Goal: Task Accomplishment & Management: Use online tool/utility

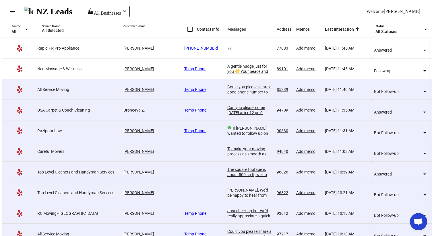
click at [31, 21] on th "Source All" at bounding box center [19, 29] width 35 height 17
click at [11, 8] on mat-icon "menu" at bounding box center [12, 11] width 7 height 7
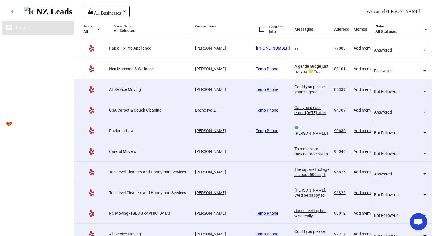
click at [22, 39] on span "Sources" at bounding box center [24, 41] width 17 height 5
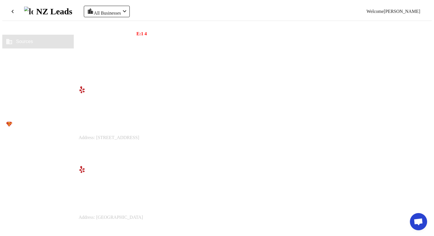
click at [171, 155] on span at bounding box center [144, 149] width 51 height 14
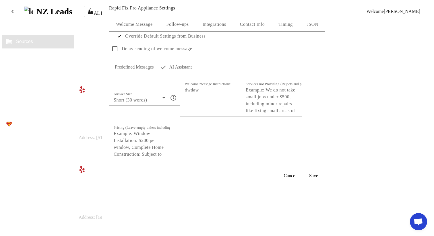
scroll to position [50, 0]
click at [185, 87] on textarea "Welcome message Instructions:" at bounding box center [211, 101] width 52 height 28
type textarea "d"
click at [185, 87] on textarea "Welcome message Instructions:" at bounding box center [211, 101] width 52 height 28
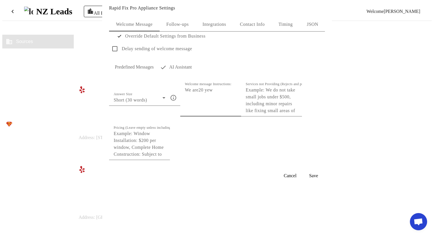
click at [185, 87] on textarea "Welcome message Instructions:" at bounding box center [211, 101] width 52 height 28
type textarea "We are 20 years in construction."
click at [246, 114] on textarea "Services not Providing (Rejects and prevents follow-ups)" at bounding box center [272, 101] width 52 height 28
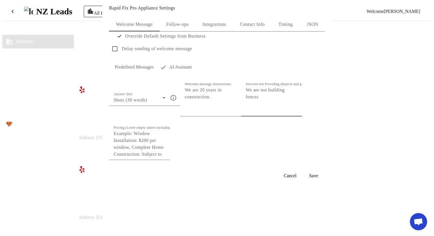
type textarea "We are not building fences"
click at [165, 158] on textarea "Pricing (Leave empty unless including item prices)" at bounding box center [140, 144] width 52 height 28
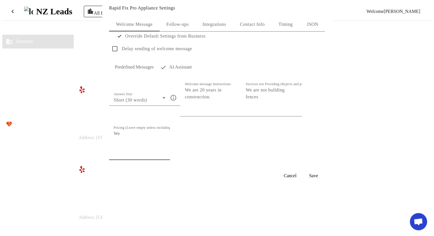
type textarea "W"
type textarea "Build a roof: 50$/hour. Kitchen renovation 20$/hour"
click at [206, 176] on span "Test AI Assistant with this configuration" at bounding box center [217, 172] width 80 height 7
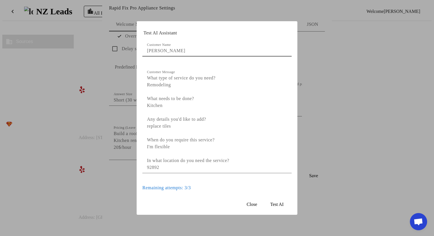
click at [278, 206] on span "Test AI" at bounding box center [277, 204] width 13 height 5
click at [172, 211] on div "Hi [PERSON_NAME], I can help with your kitchen tile replacement. Our kitchen re…" at bounding box center [218, 221] width 140 height 21
click at [185, 211] on div "Hi [PERSON_NAME], I can help with your kitchen tile replacement. Our kitchen re…" at bounding box center [218, 221] width 140 height 21
click at [282, 207] on span "Test AI" at bounding box center [277, 204] width 13 height 5
click at [76, 186] on div at bounding box center [217, 118] width 434 height 236
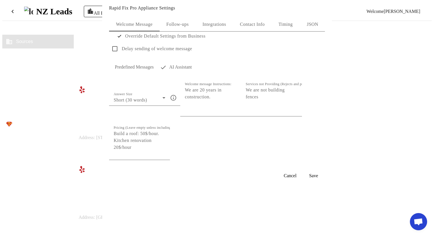
click at [221, 180] on span at bounding box center [217, 173] width 216 height 14
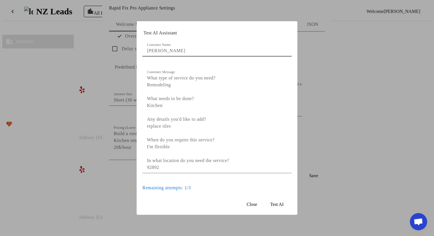
click at [277, 207] on span "Test AI" at bounding box center [277, 204] width 13 height 5
click at [250, 207] on span "Close" at bounding box center [252, 204] width 10 height 5
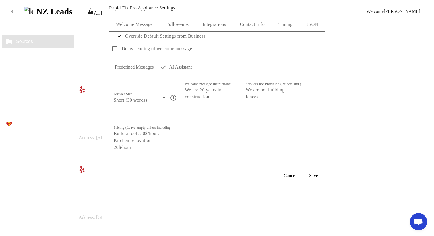
click at [232, 176] on span "Test AI Assistant with this configuration" at bounding box center [217, 172] width 80 height 7
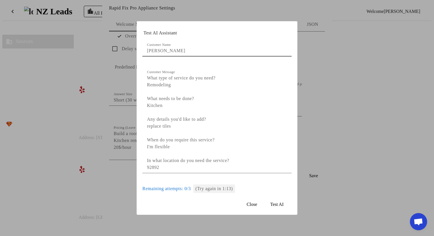
click at [243, 208] on span at bounding box center [252, 205] width 18 height 14
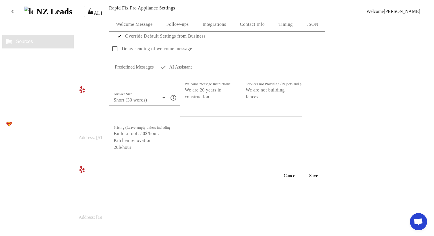
click at [362, 137] on div at bounding box center [217, 118] width 434 height 236
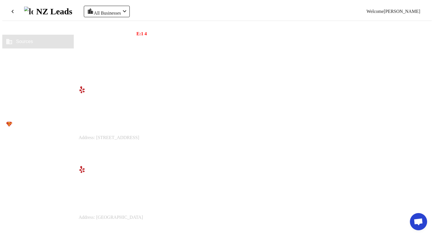
click at [166, 151] on span "Messaging Settings" at bounding box center [148, 148] width 36 height 5
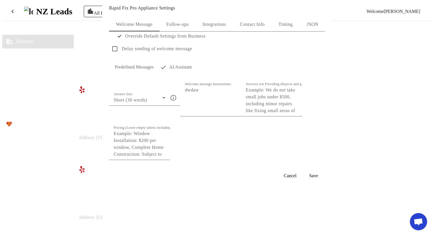
scroll to position [36, 0]
click at [190, 108] on textarea "Welcome message Instructions:" at bounding box center [211, 101] width 52 height 28
click at [332, 115] on div at bounding box center [217, 118] width 434 height 236
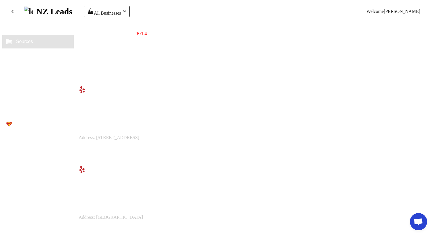
scroll to position [105, 0]
click at [166, 226] on span "Messaging Settings" at bounding box center [148, 228] width 36 height 5
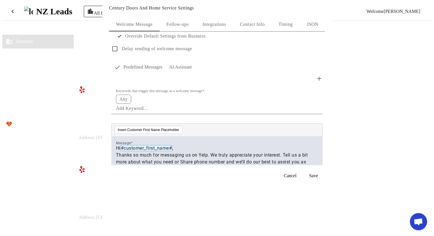
click at [330, 118] on div "Welcome Message Follow-ups Integrations Contact Info Timing JSON Override Defau…" at bounding box center [217, 89] width 230 height 154
click at [369, 112] on div at bounding box center [217, 118] width 434 height 236
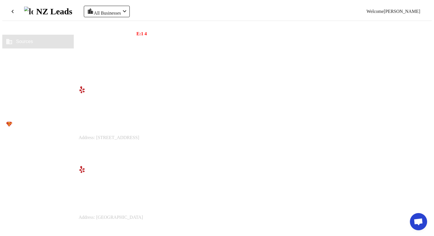
scroll to position [334, 0]
click at [39, 28] on button "chat Leads" at bounding box center [38, 28] width 72 height 14
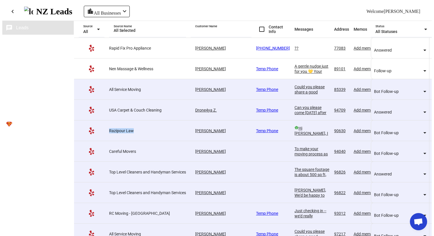
drag, startPoint x: 127, startPoint y: 114, endPoint x: 100, endPoint y: 110, distance: 27.5
click at [100, 121] on tr "Razipour Law [PERSON_NAME] Temp Phone smart_toy Hi [PERSON_NAME], I wanted to f…" at bounding box center [276, 131] width 404 height 21
copy div "Razipour Law"
click at [49, 38] on button "business Sources" at bounding box center [38, 42] width 72 height 14
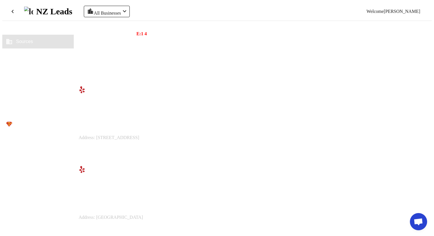
click at [167, 68] on div "Search" at bounding box center [166, 63] width 52 height 16
paste input "razipour law"
type input "razipour law"
click at [166, 146] on span "Messaging Settings" at bounding box center [148, 143] width 36 height 5
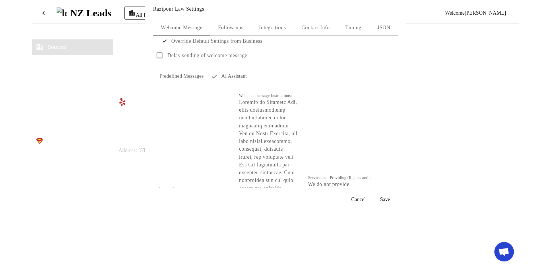
scroll to position [243, 0]
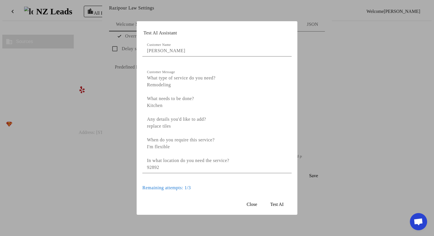
type textarea "Loremip do Sitametc Adi, elits doeiusmodtemp incid utlaboree dolor magnaaliq en…"
type textarea "We do not provide services in criminal law, tax law, estate planning, or family…"
type textarea "Our standard hourly rate will be discussed during your consultation with [PERSO…"
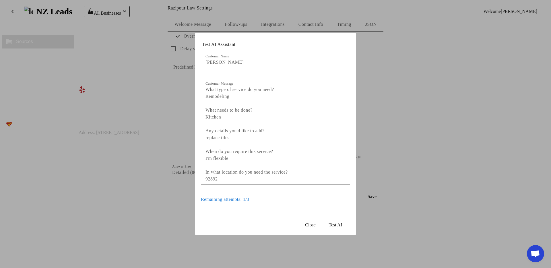
scroll to position [0, 0]
type textarea "Loremip do Sitametc Adi, elits doeiusmodtemp incid utlaboree dolor magnaaliq en…"
type textarea "We do not provide services in criminal law, tax law, estate planning, or family…"
type textarea "Our standard hourly rate will be discussed during your consultation with [PERSO…"
click at [339, 226] on span "Test AI" at bounding box center [335, 225] width 13 height 5
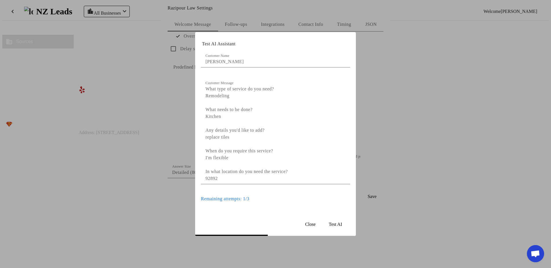
scroll to position [55, 0]
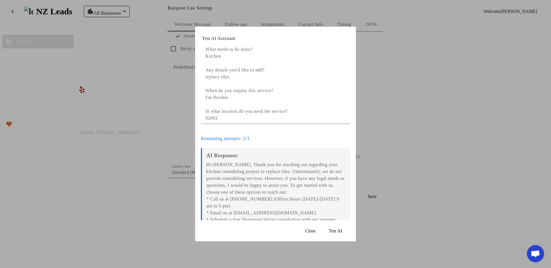
click at [232, 161] on div "Hi [PERSON_NAME]. Thank you for reaching out regarding your kitchen remodeling …" at bounding box center [277, 219] width 140 height 117
click at [205, 148] on div "AI Response: Hi [PERSON_NAME]. Thank you for reaching out regarding your kitche…" at bounding box center [275, 215] width 149 height 135
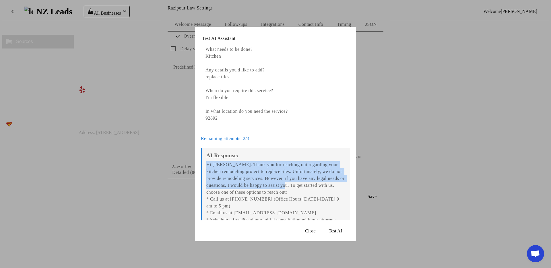
drag, startPoint x: 205, startPoint y: 134, endPoint x: 247, endPoint y: 148, distance: 44.7
click at [247, 148] on div "AI Response: Hi [PERSON_NAME]. Thank you for reaching out regarding your kitche…" at bounding box center [275, 215] width 149 height 135
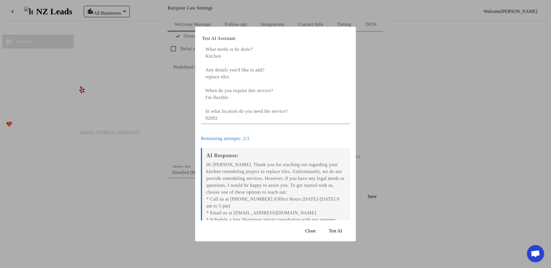
click at [240, 232] on div "Hi [PERSON_NAME]. Thank you for reaching out regarding your kitchen remodeling …" at bounding box center [277, 219] width 140 height 117
click at [309, 234] on span "Close" at bounding box center [310, 231] width 10 height 5
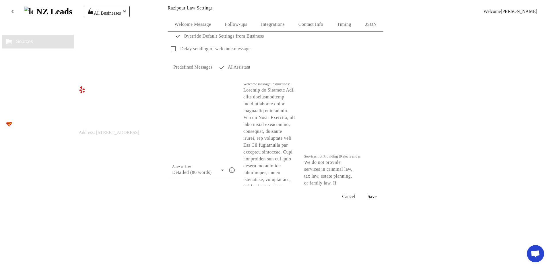
scroll to position [211, 0]
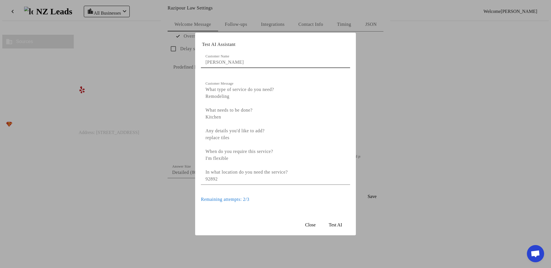
click at [328, 221] on span at bounding box center [335, 225] width 27 height 14
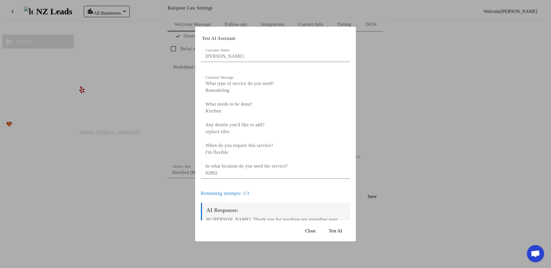
scroll to position [55, 0]
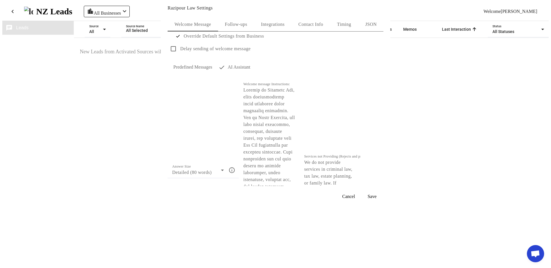
scroll to position [188, 0]
